Goal: Subscribe to service/newsletter

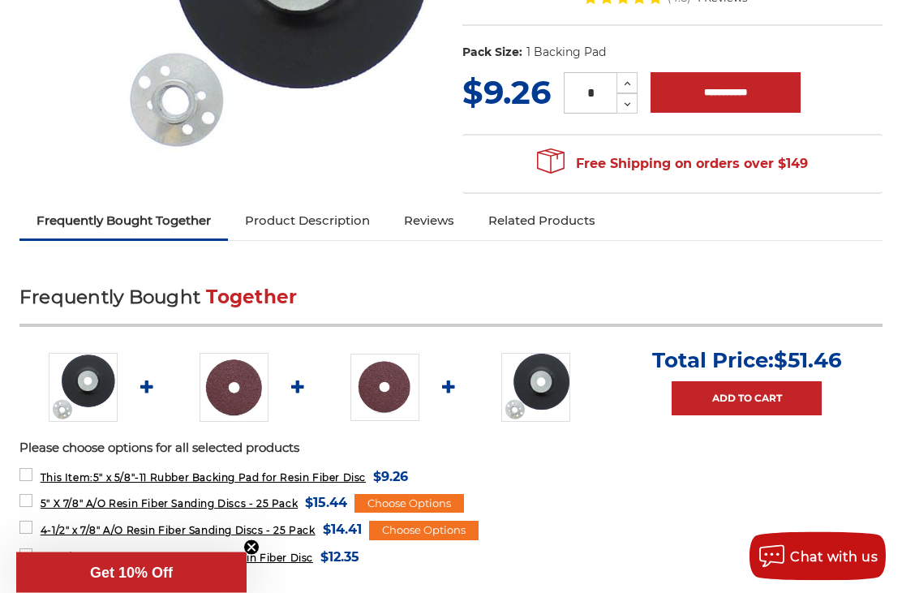
scroll to position [382, 0]
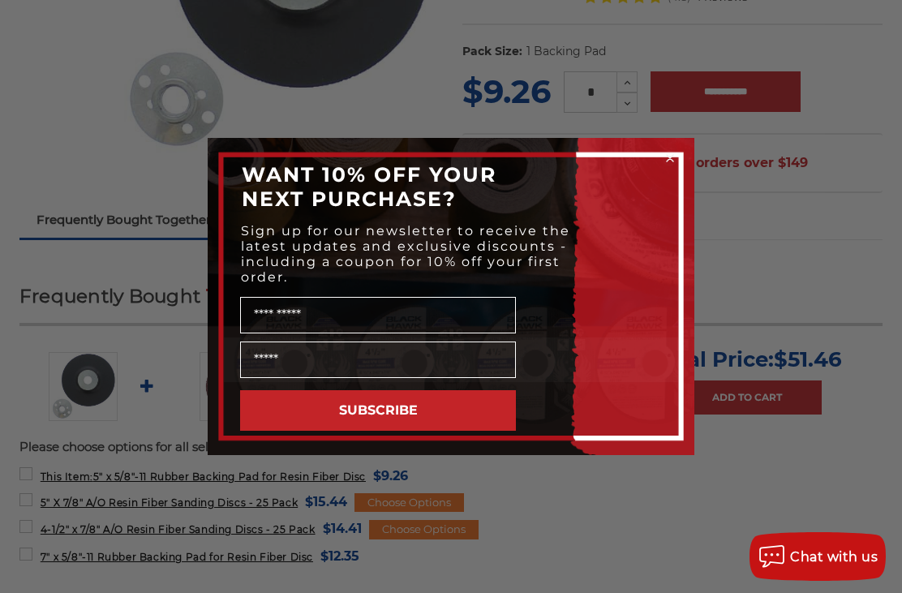
click at [415, 334] on input "Name" at bounding box center [378, 315] width 276 height 37
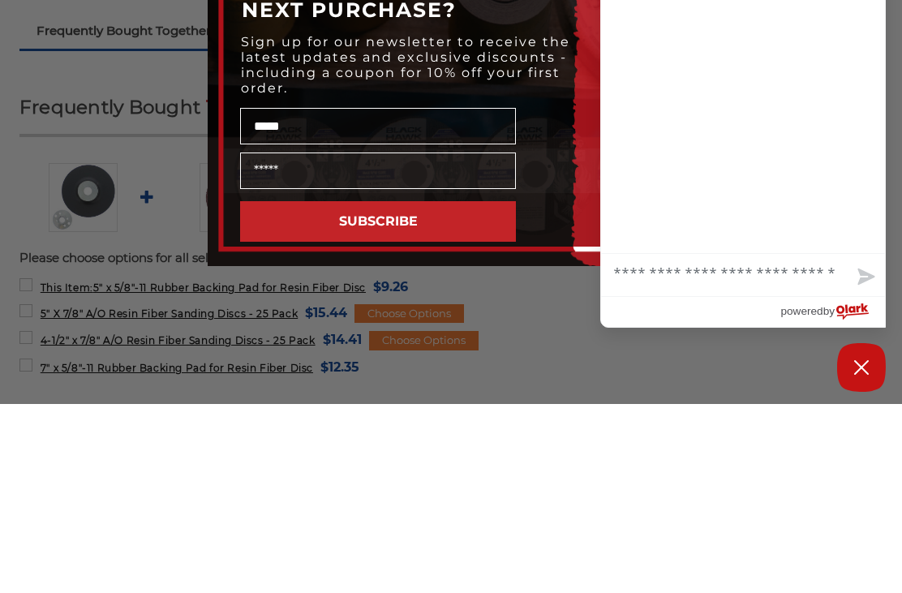
type input "*****"
click at [381, 342] on input "Email" at bounding box center [378, 360] width 276 height 37
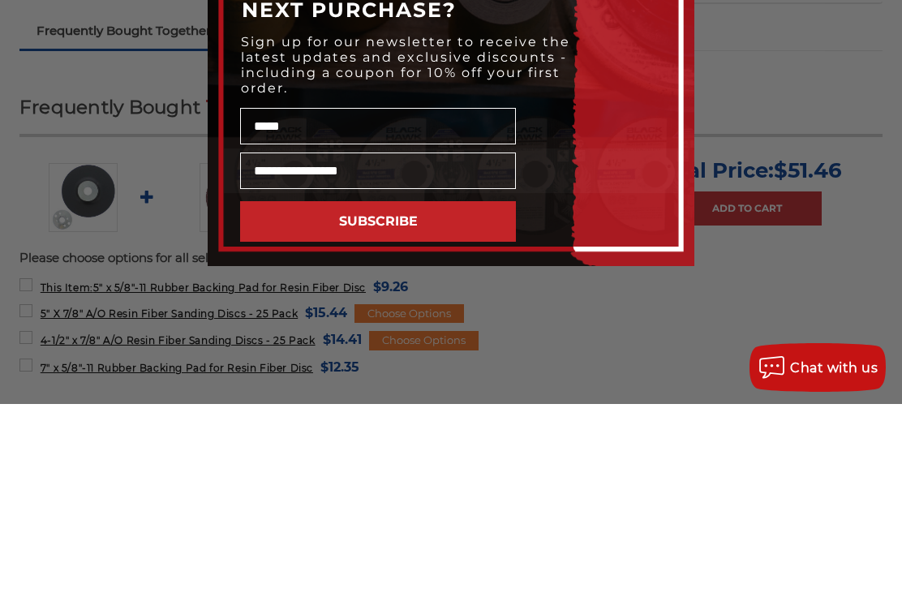
type input "**********"
click at [460, 390] on button "SUBSCRIBE" at bounding box center [378, 410] width 276 height 41
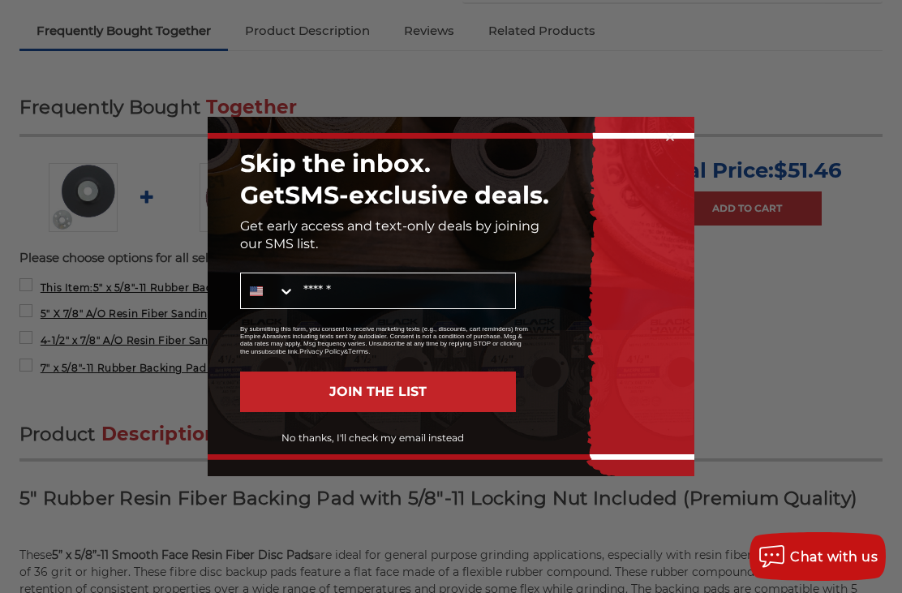
click at [480, 412] on button "JOIN THE LIST" at bounding box center [378, 392] width 276 height 41
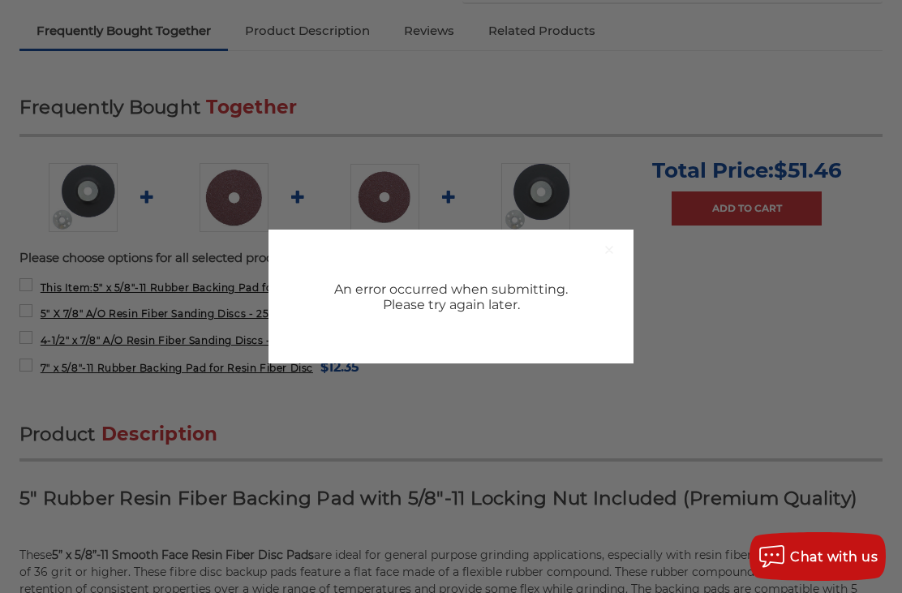
click at [569, 343] on div "An error occurred when submitting. Please try again later." at bounding box center [451, 297] width 365 height 134
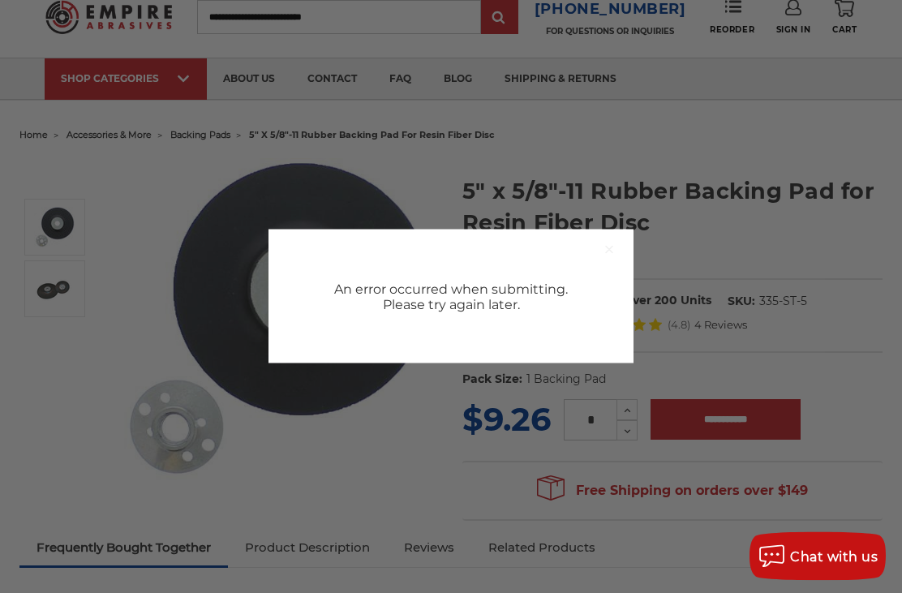
scroll to position [59, 0]
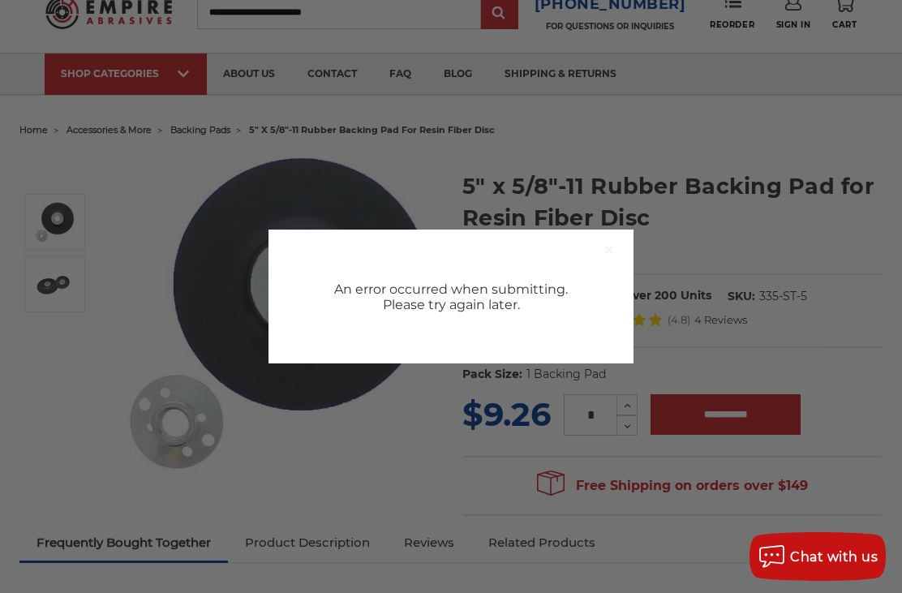
click at [432, 456] on div "Close dialog An error occurred when submitting. Please try again later." at bounding box center [451, 296] width 902 height 593
click at [459, 312] on div "An error occurred when submitting. Please try again later." at bounding box center [450, 297] width 243 height 31
